Goal: Complete application form: Complete application form

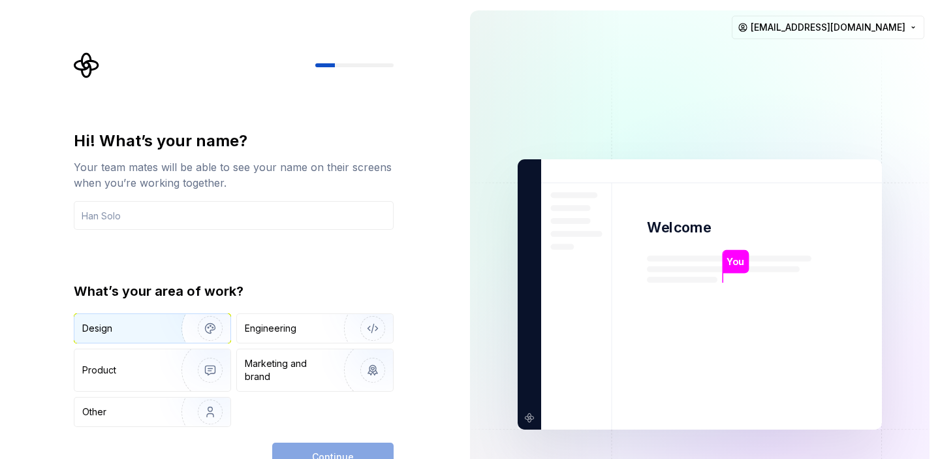
click at [166, 321] on img "button" at bounding box center [202, 329] width 84 height 88
click at [196, 213] on input "text" at bounding box center [234, 215] width 320 height 29
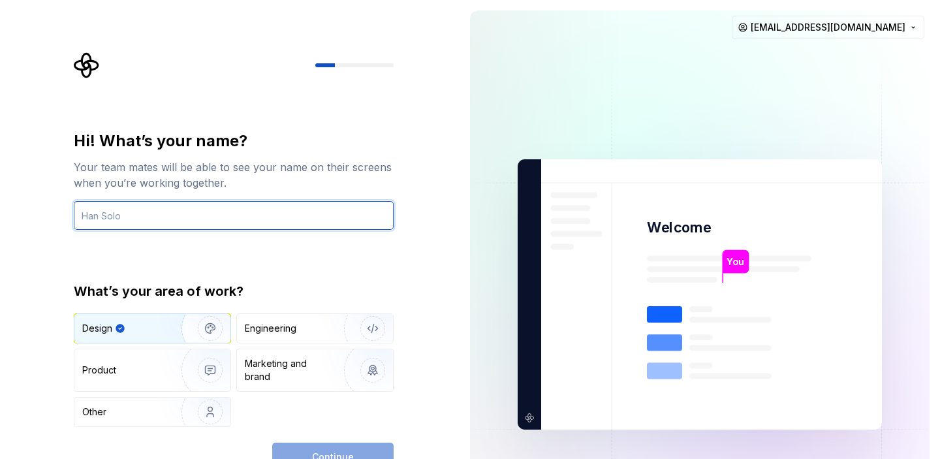
type input "MushrefCafe"
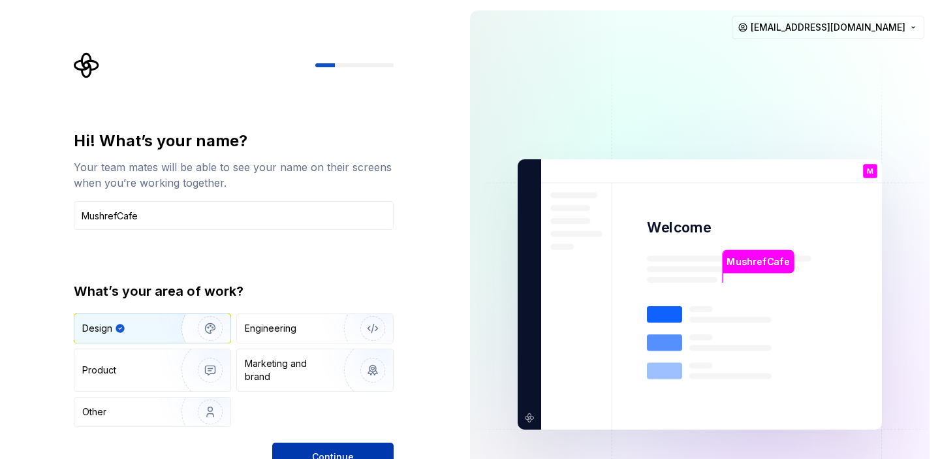
click at [349, 449] on button "Continue" at bounding box center [332, 457] width 121 height 29
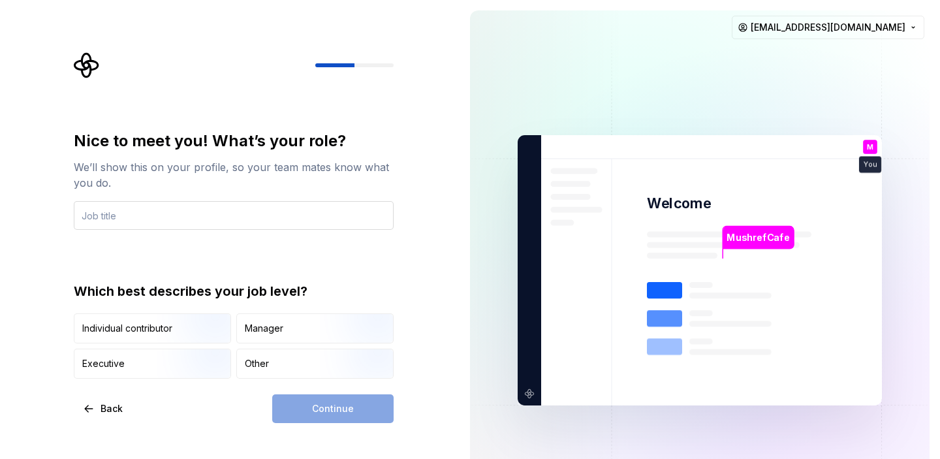
click at [210, 215] on input "text" at bounding box center [234, 215] width 320 height 29
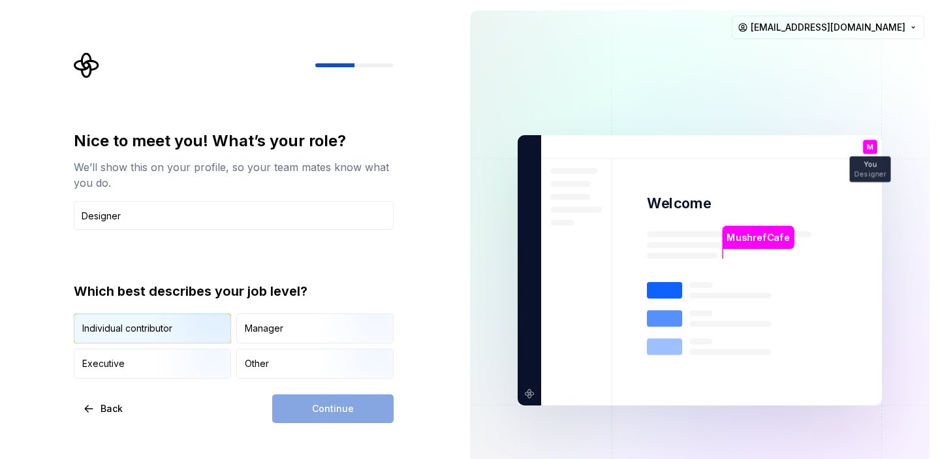
type input "Designer"
click at [163, 336] on img "button" at bounding box center [199, 345] width 84 height 88
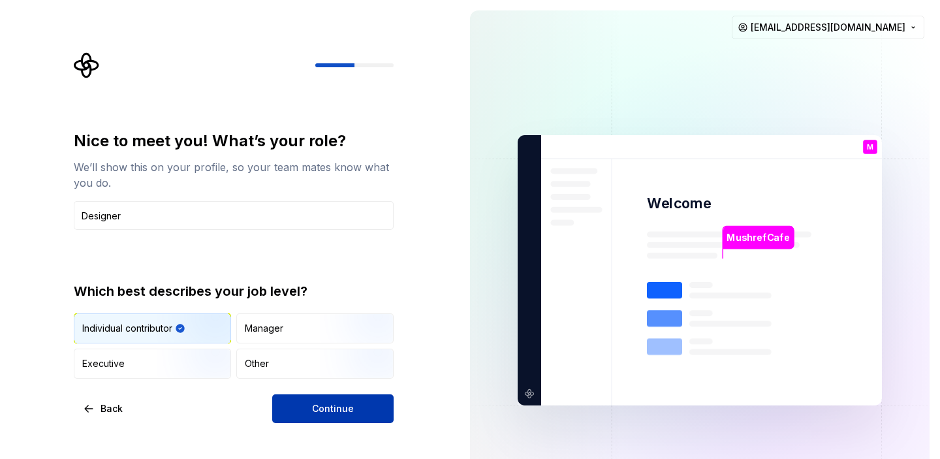
click at [313, 415] on button "Continue" at bounding box center [332, 408] width 121 height 29
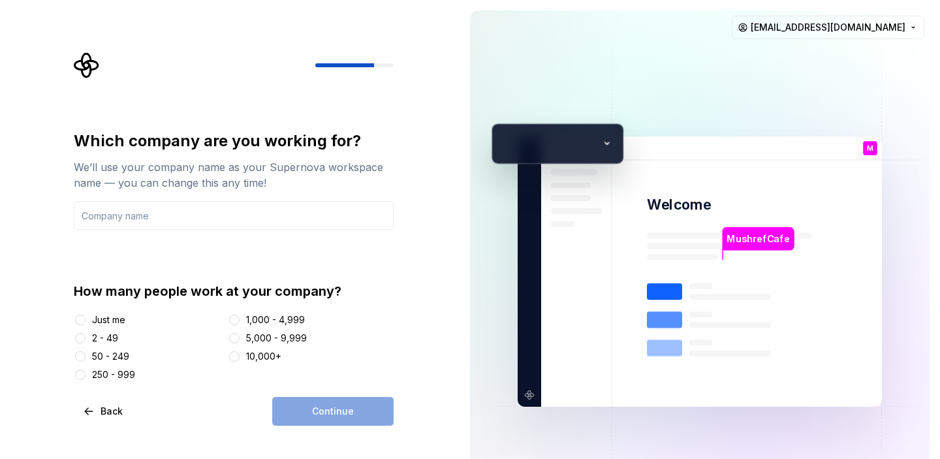
click at [102, 321] on div "Just me" at bounding box center [108, 319] width 33 height 13
click at [86, 321] on button "Just me" at bounding box center [80, 320] width 10 height 10
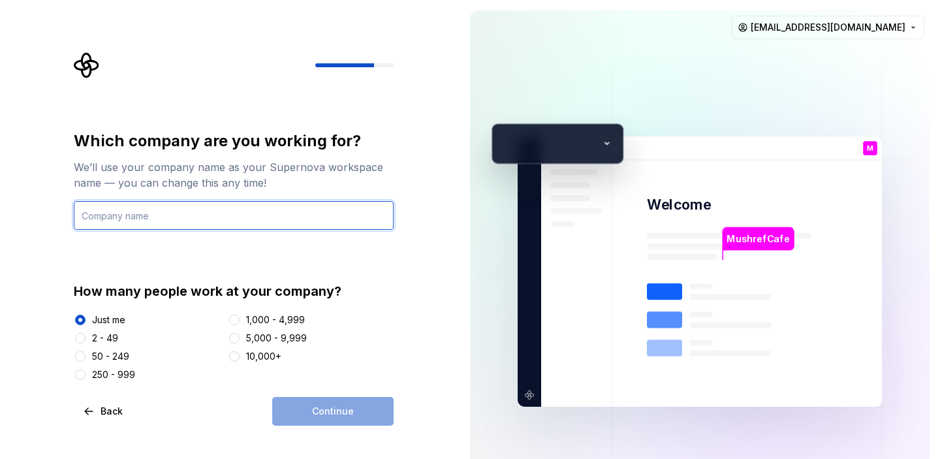
click at [199, 213] on input "text" at bounding box center [234, 215] width 320 height 29
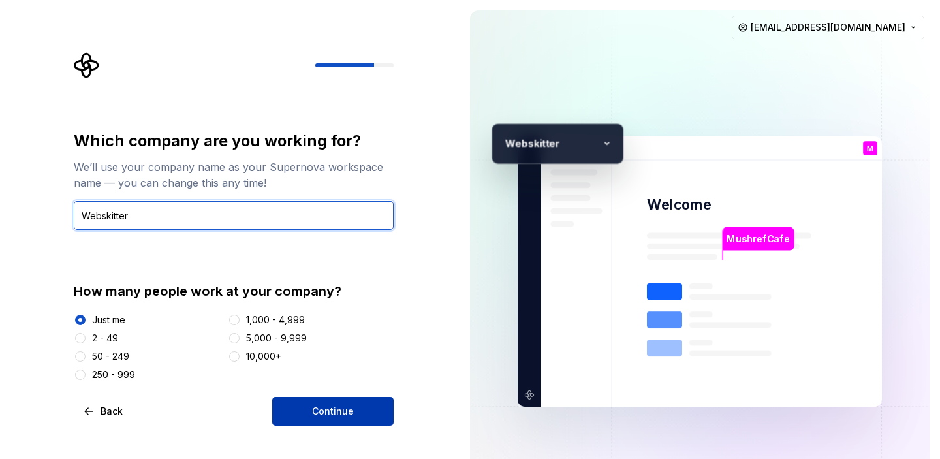
type input "Webskitter"
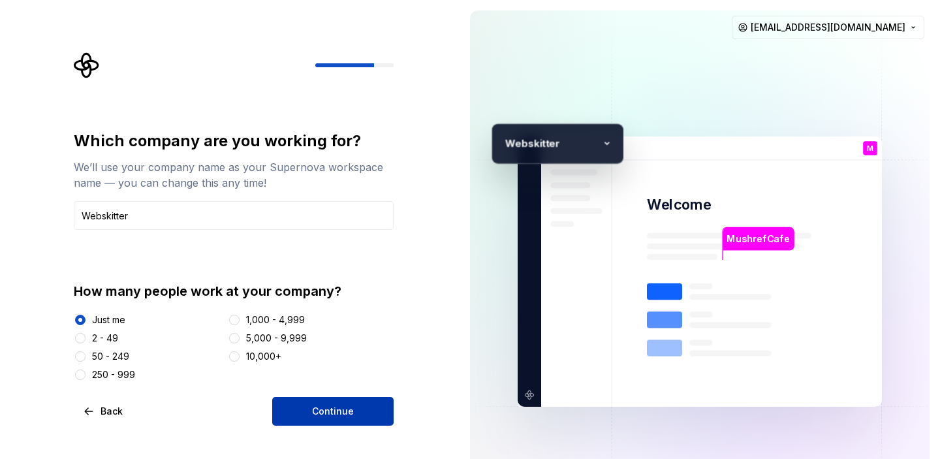
click at [321, 405] on span "Continue" at bounding box center [333, 411] width 42 height 13
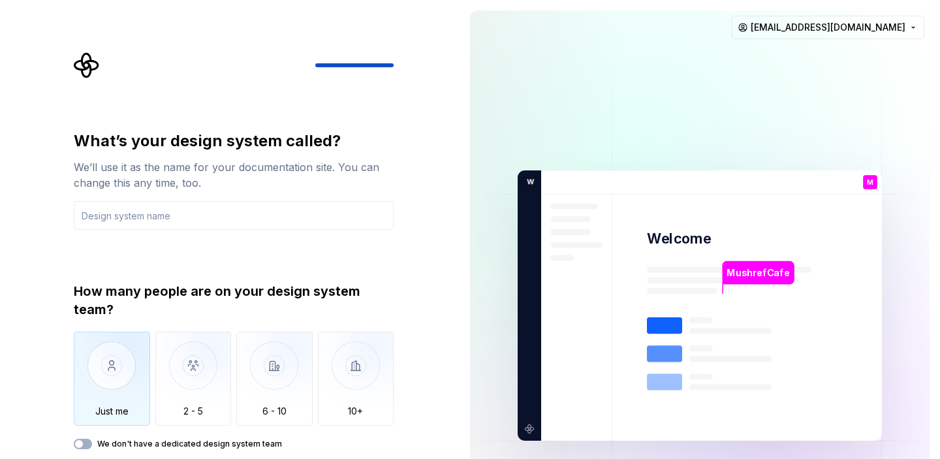
click at [118, 389] on img "button" at bounding box center [112, 376] width 76 height 88
click at [84, 444] on button "We don't have a dedicated design system team" at bounding box center [83, 444] width 18 height 10
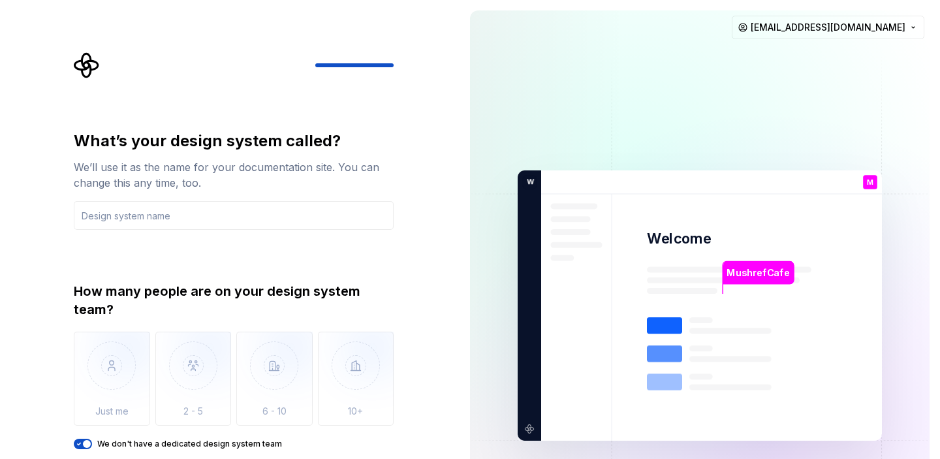
click at [74, 451] on div "What’s your design system called? We’ll use it as the name for your documentati…" at bounding box center [234, 312] width 320 height 363
click at [76, 446] on icon "button" at bounding box center [79, 444] width 10 height 8
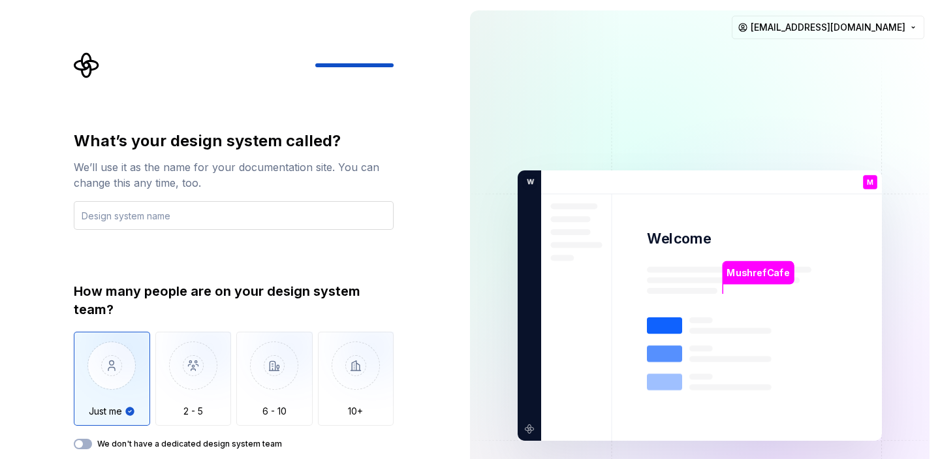
click at [262, 216] on input "text" at bounding box center [234, 215] width 320 height 29
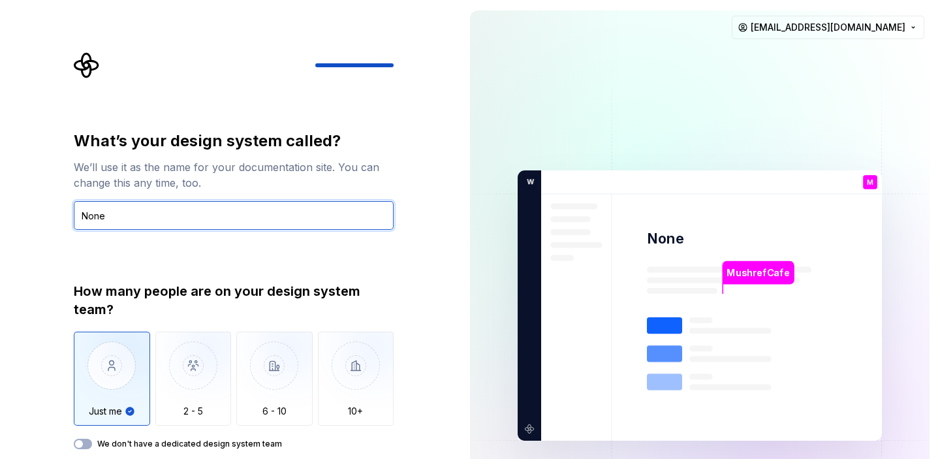
type input "None"
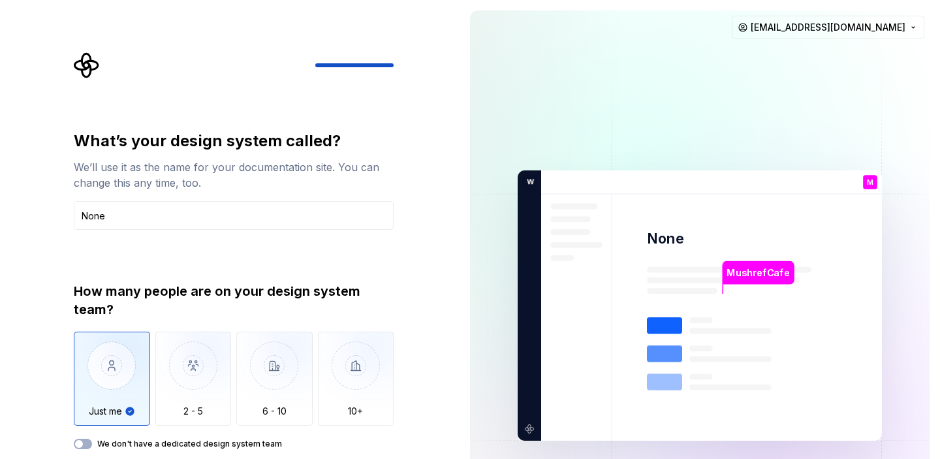
click at [113, 385] on img "button" at bounding box center [112, 376] width 76 height 88
click at [193, 394] on img "button" at bounding box center [193, 376] width 76 height 88
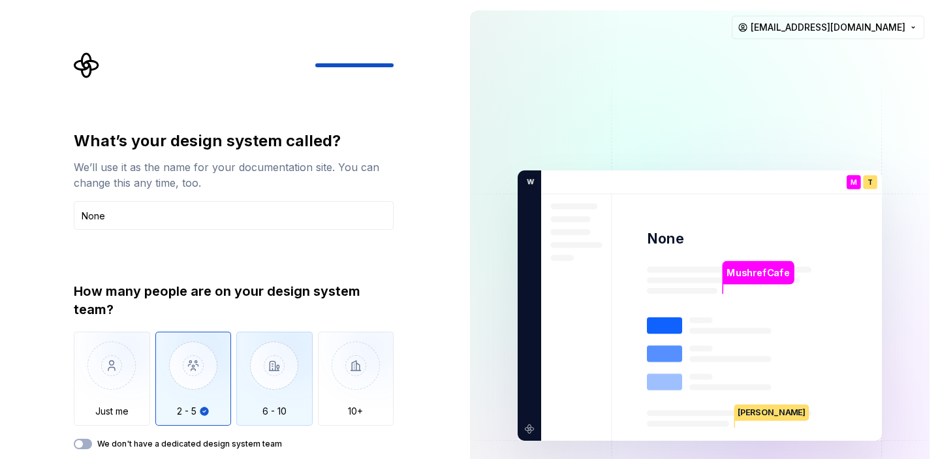
click at [242, 379] on img "button" at bounding box center [274, 376] width 76 height 88
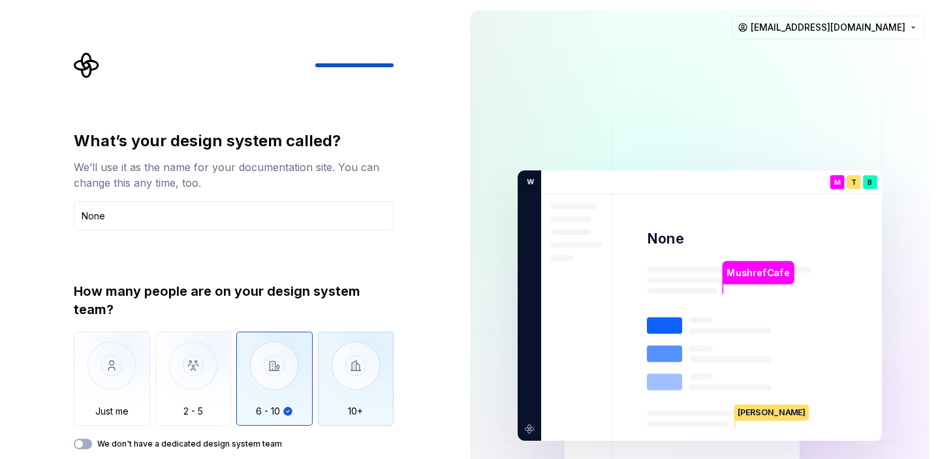
click at [327, 366] on img "button" at bounding box center [356, 376] width 76 height 88
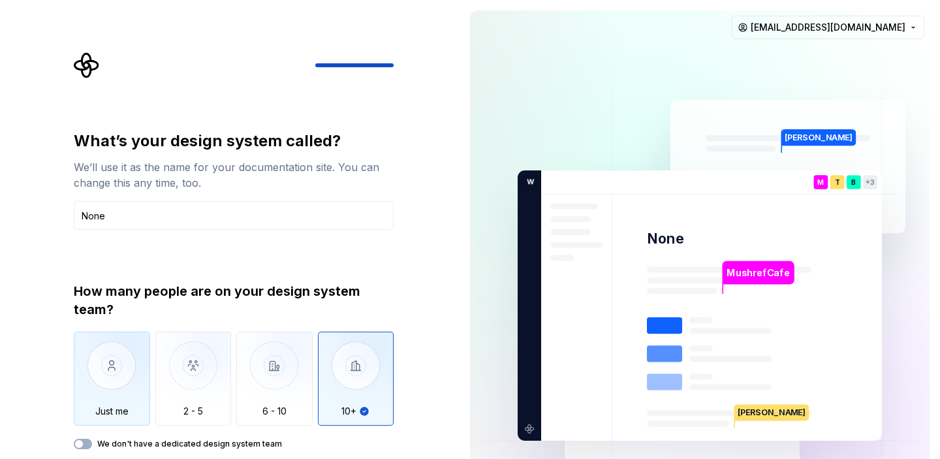
click at [103, 385] on img "button" at bounding box center [112, 376] width 76 height 88
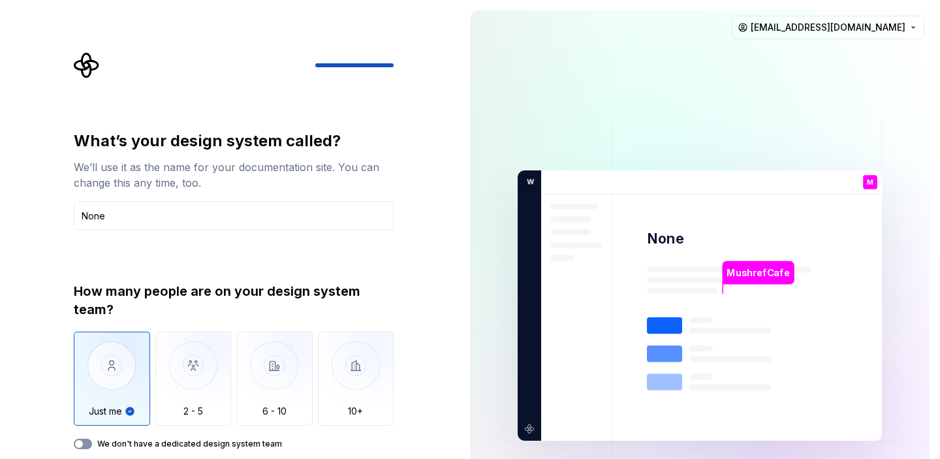
click at [84, 441] on button "We don't have a dedicated design system team" at bounding box center [83, 444] width 18 height 10
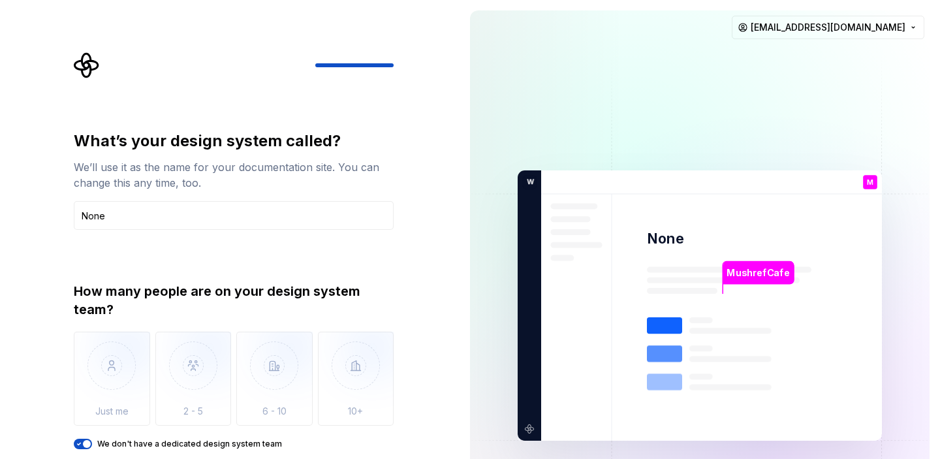
click at [84, 441] on span "button" at bounding box center [87, 444] width 8 height 8
